Goal: Transaction & Acquisition: Purchase product/service

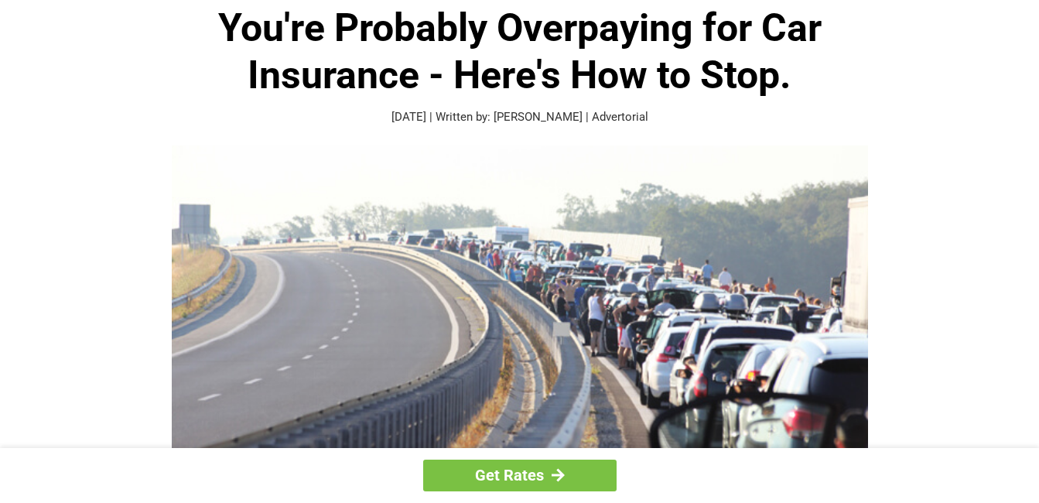
scroll to position [155, 0]
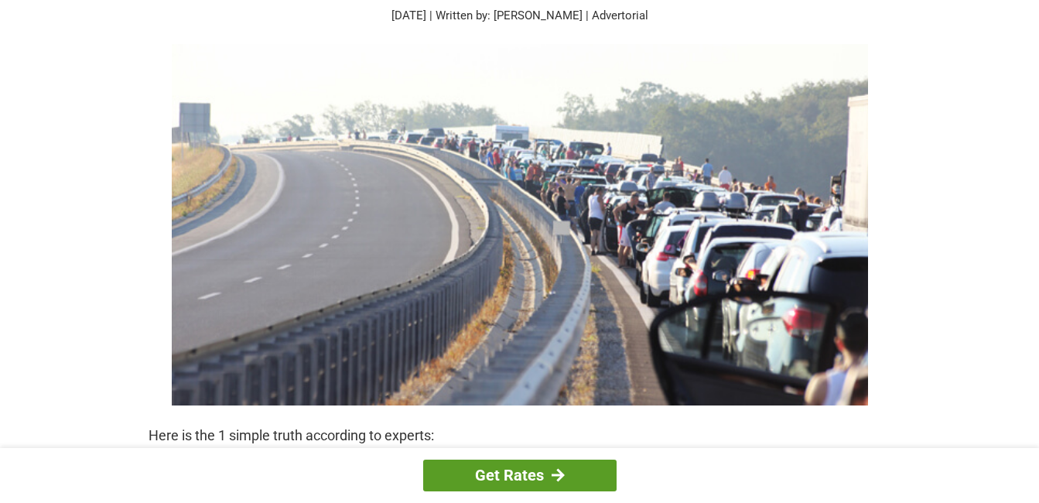
click at [527, 469] on link "Get Rates" at bounding box center [519, 475] width 193 height 32
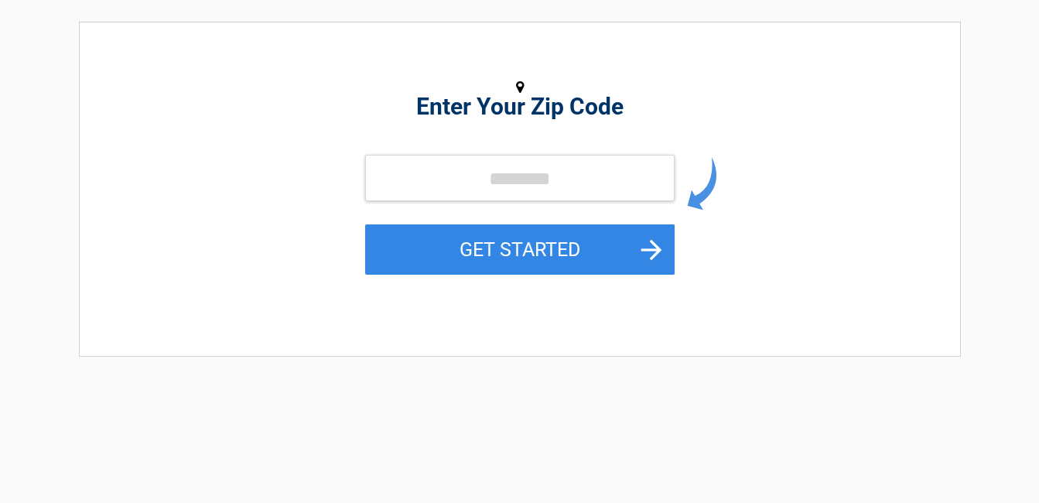
scroll to position [232, 0]
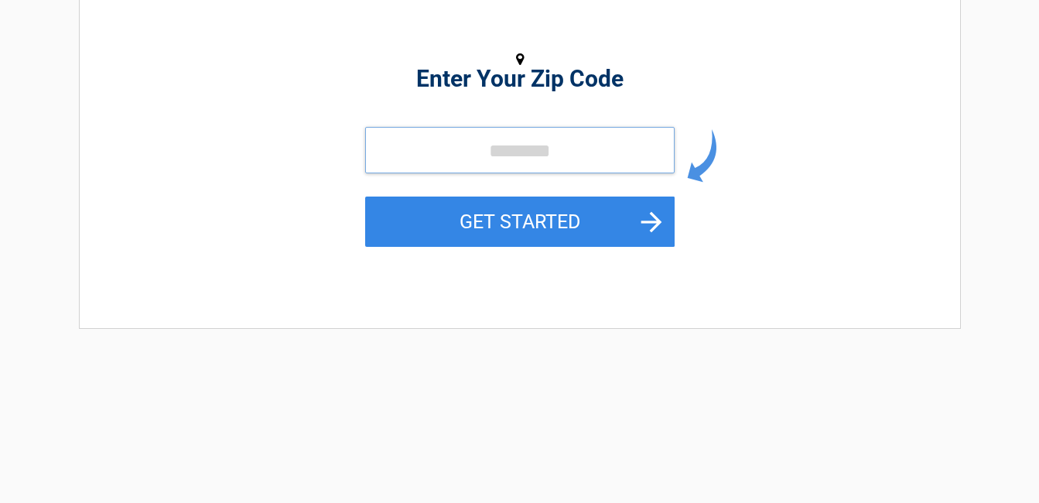
click at [565, 139] on input "tel" at bounding box center [519, 150] width 309 height 46
click at [564, 139] on input "tel" at bounding box center [519, 150] width 309 height 46
type input "*****"
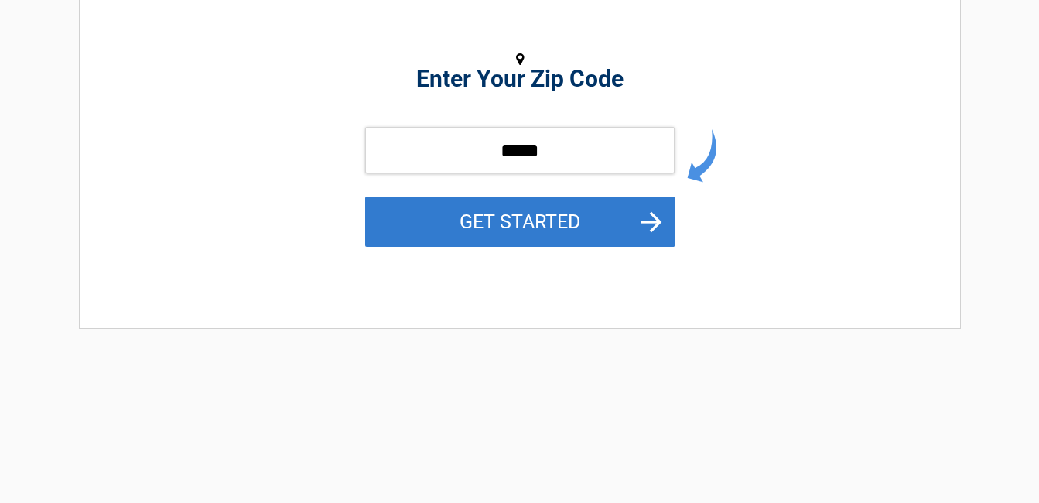
click at [548, 227] on button "GET STARTED" at bounding box center [519, 221] width 309 height 50
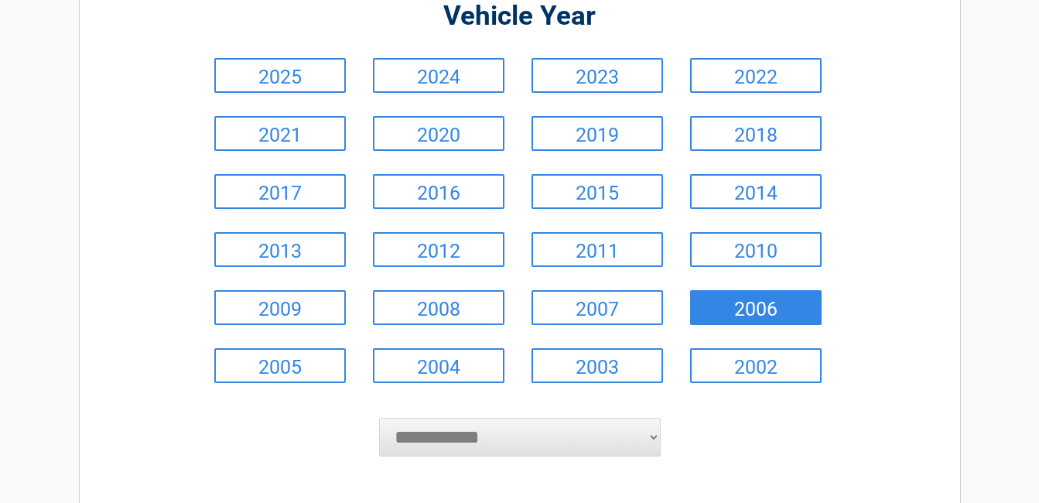
scroll to position [155, 0]
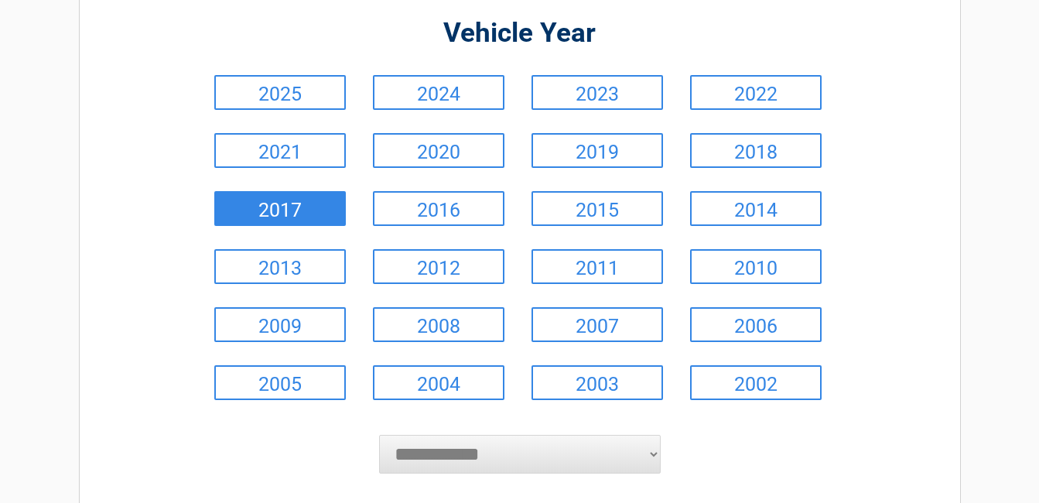
click at [313, 208] on link "2017" at bounding box center [279, 208] width 131 height 35
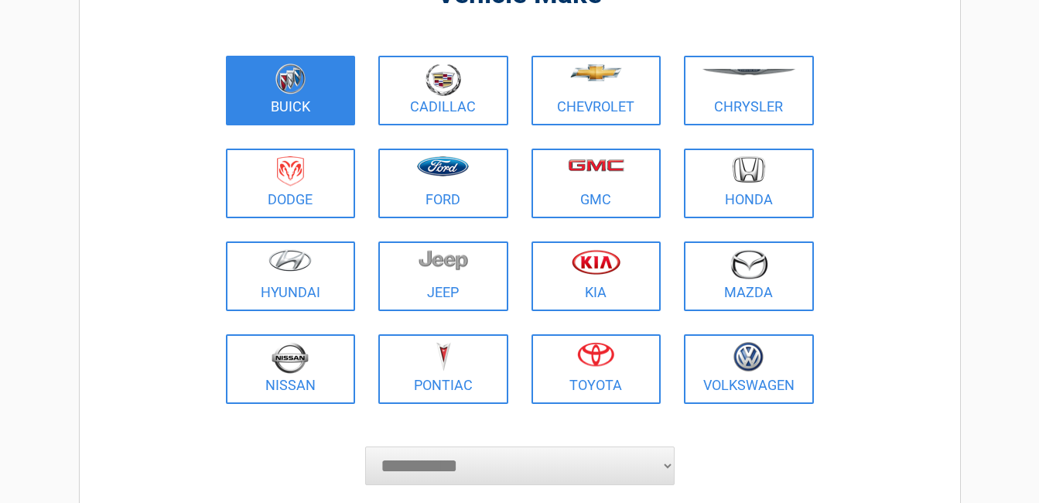
click at [296, 84] on img at bounding box center [290, 78] width 30 height 31
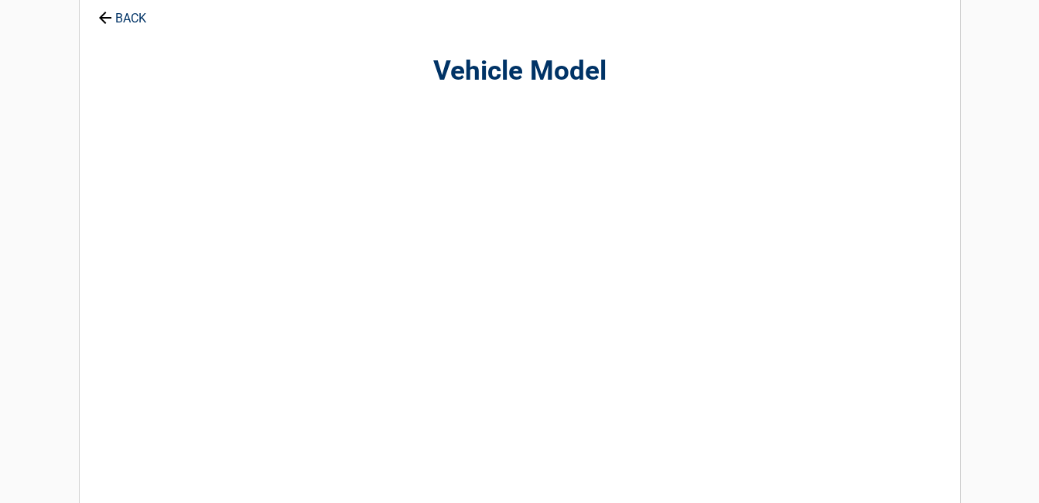
scroll to position [0, 0]
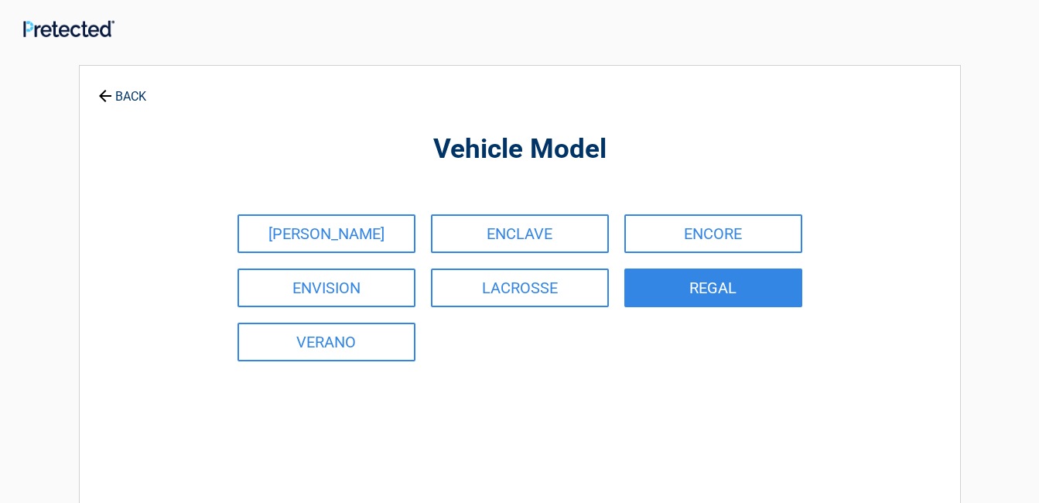
click at [670, 292] on link "REGAL" at bounding box center [713, 287] width 178 height 39
